Goal: Information Seeking & Learning: Check status

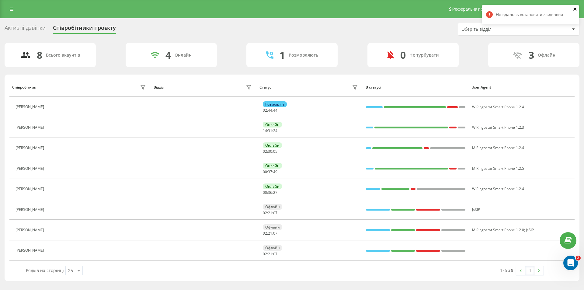
click at [575, 8] on icon "close" at bounding box center [575, 9] width 4 height 5
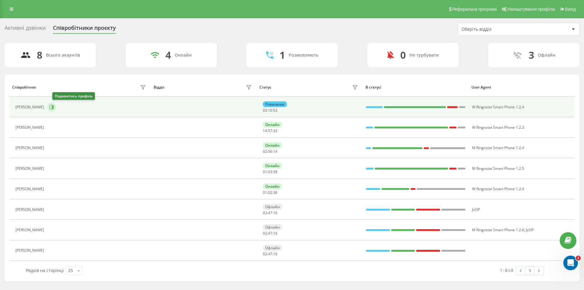
click at [53, 107] on icon at bounding box center [53, 106] width 2 height 3
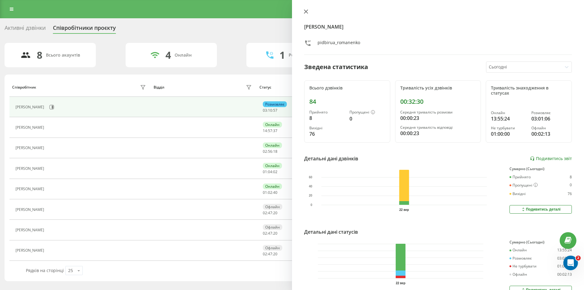
click at [306, 10] on icon at bounding box center [306, 11] width 4 height 4
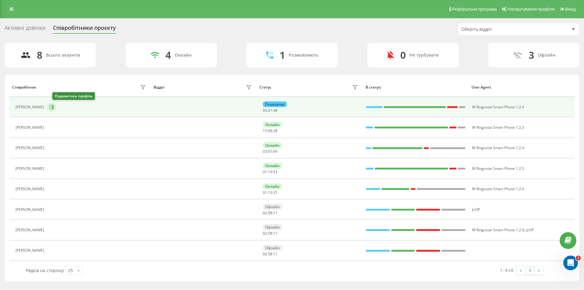
click at [54, 106] on icon at bounding box center [51, 107] width 5 height 5
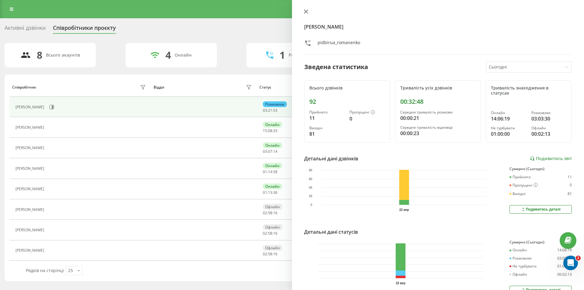
click at [306, 12] on icon at bounding box center [306, 12] width 4 height 4
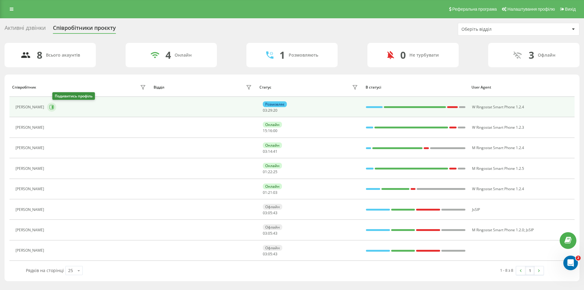
click at [53, 106] on icon at bounding box center [53, 106] width 2 height 3
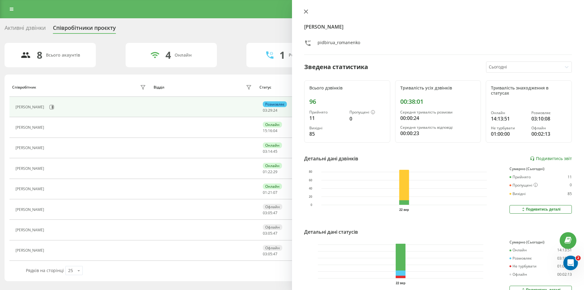
click at [308, 10] on icon at bounding box center [306, 12] width 4 height 4
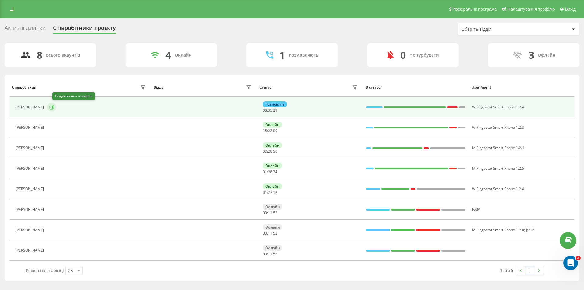
click at [54, 109] on icon at bounding box center [51, 107] width 5 height 5
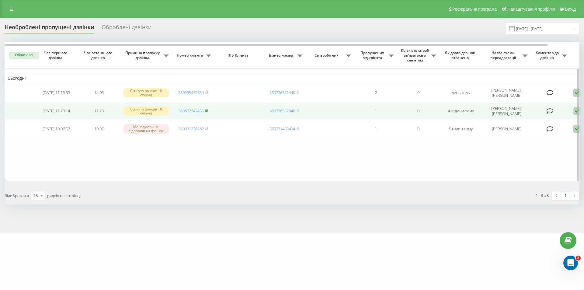
click at [208, 109] on icon at bounding box center [206, 111] width 3 height 4
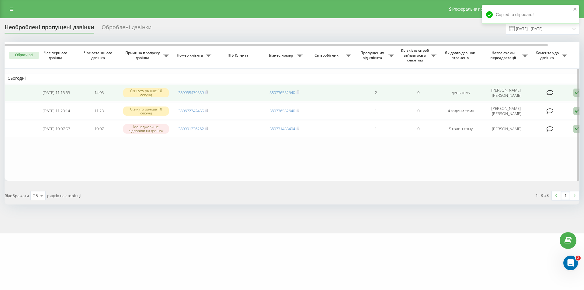
click at [209, 92] on td "380935479539" at bounding box center [193, 92] width 43 height 17
click at [208, 91] on icon at bounding box center [206, 92] width 2 height 3
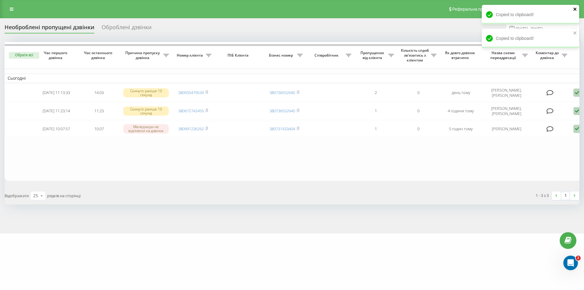
click at [574, 9] on icon "close" at bounding box center [574, 9] width 3 height 3
click at [576, 32] on div "pidbir.ua Проекти pidbir.ua Центр звернень Журнал дзвінків Журнал повідомлень З…" at bounding box center [292, 145] width 584 height 290
click at [574, 8] on icon "close" at bounding box center [574, 9] width 3 height 3
